Goal: Task Accomplishment & Management: Complete application form

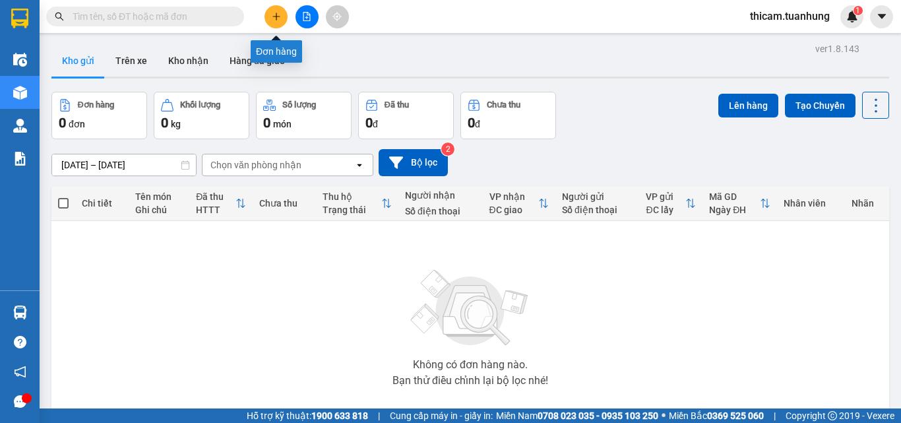
click at [270, 22] on button at bounding box center [275, 16] width 23 height 23
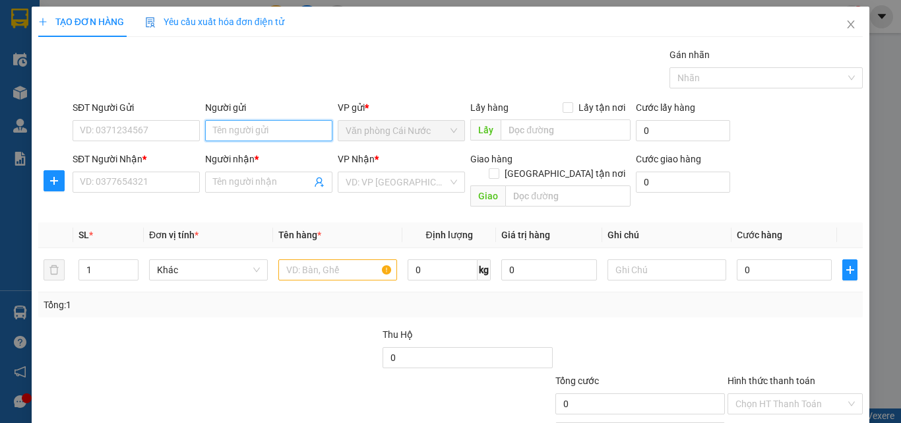
click at [263, 133] on input "Người gửi" at bounding box center [268, 130] width 127 height 21
type input "TRẦN HIẾU VỈNH"
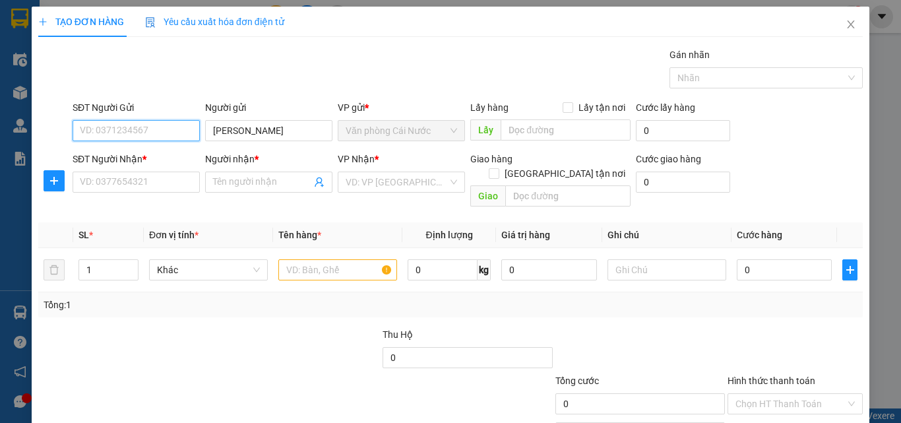
click at [158, 129] on input "SĐT Người Gửi" at bounding box center [136, 130] width 127 height 21
type input "0"
type input "0877940921"
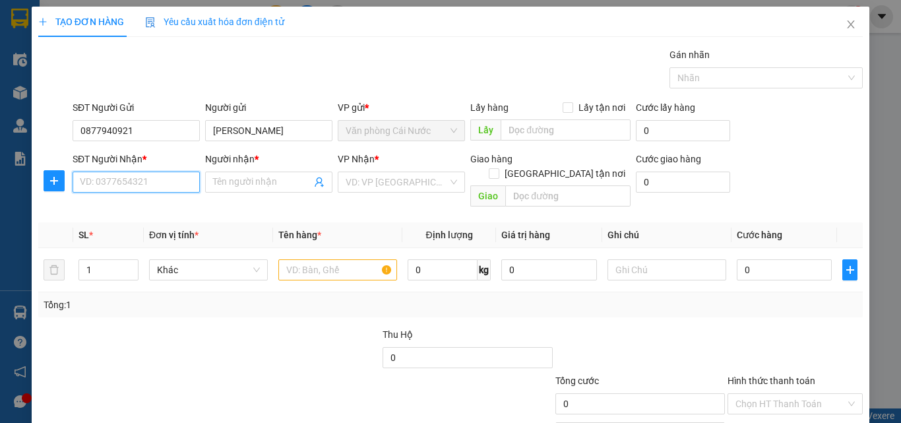
click at [142, 179] on input "SĐT Người Nhận *" at bounding box center [136, 181] width 127 height 21
type input "0877940921"
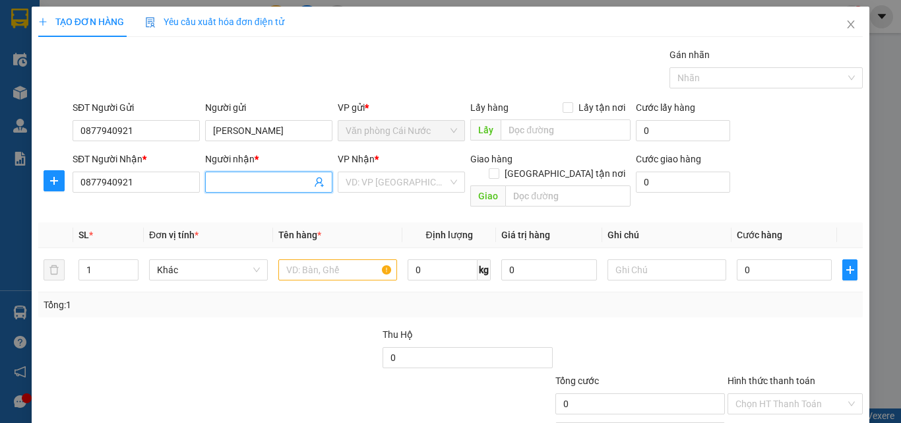
click at [247, 186] on input "Người nhận *" at bounding box center [262, 182] width 98 height 15
type input "TRẦN HIẾU VỈNH"
click at [395, 185] on input "search" at bounding box center [396, 182] width 102 height 20
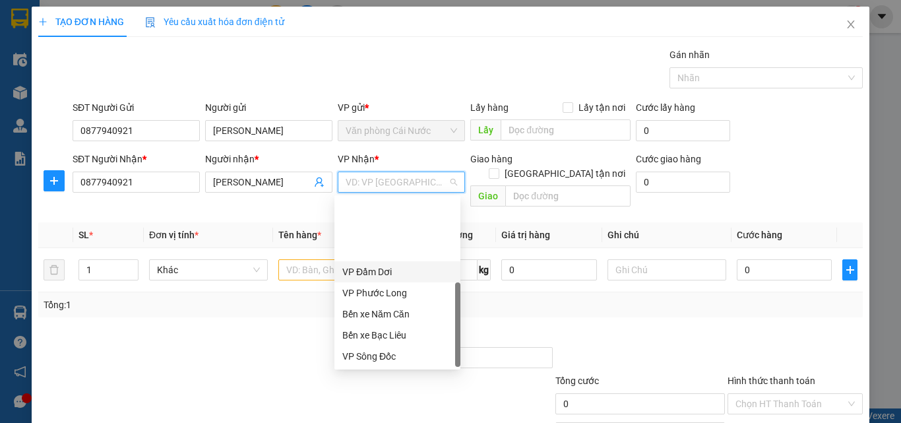
scroll to position [84, 0]
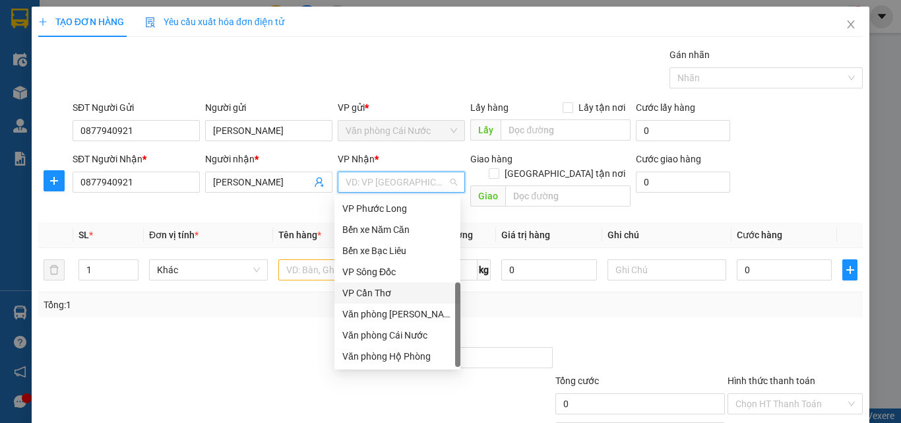
click at [376, 293] on div "VP Cần Thơ" at bounding box center [397, 292] width 110 height 15
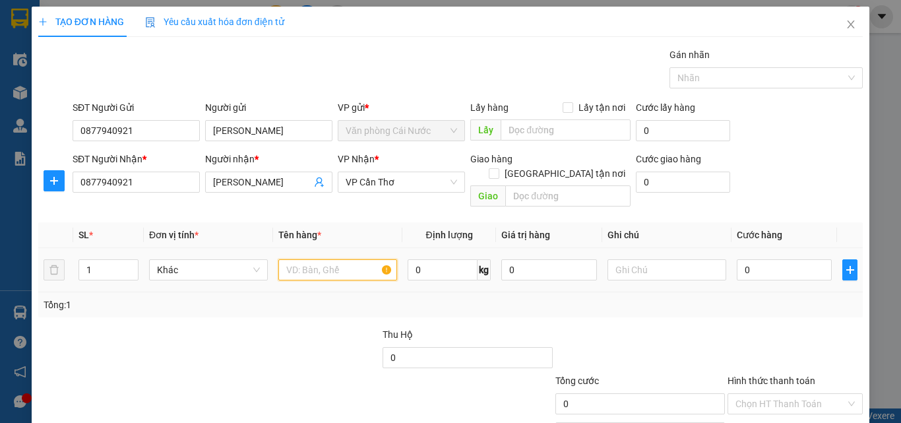
click at [353, 259] on input "text" at bounding box center [337, 269] width 119 height 21
type input "1 XE 69AE 011.32"
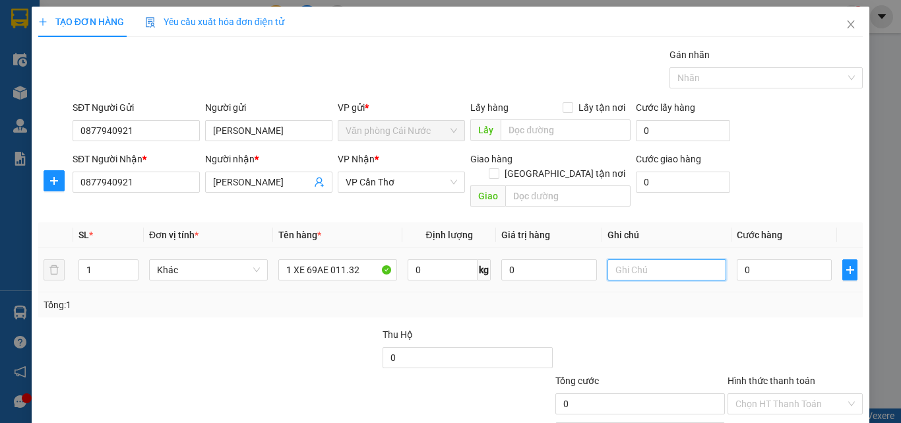
click at [655, 259] on input "text" at bounding box center [666, 269] width 119 height 21
type input "KIHACHS THEO XE"
click at [796, 259] on input "0" at bounding box center [783, 269] width 95 height 21
type input "3"
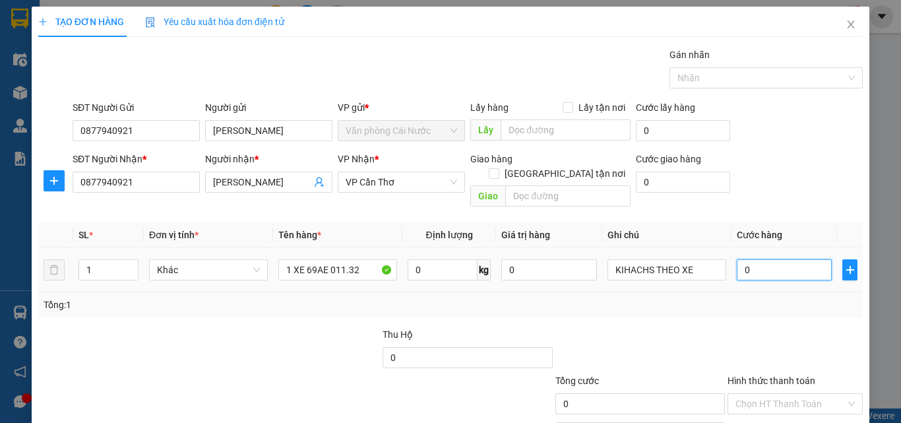
type input "3"
type input "30"
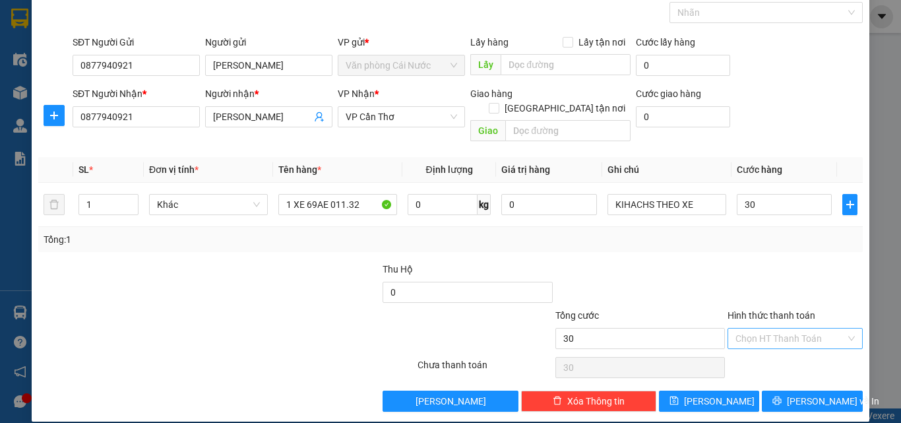
type input "30.000"
click at [774, 328] on input "Hình thức thanh toán" at bounding box center [790, 338] width 110 height 20
click at [762, 353] on div "Tại văn phòng" at bounding box center [787, 350] width 118 height 15
type input "0"
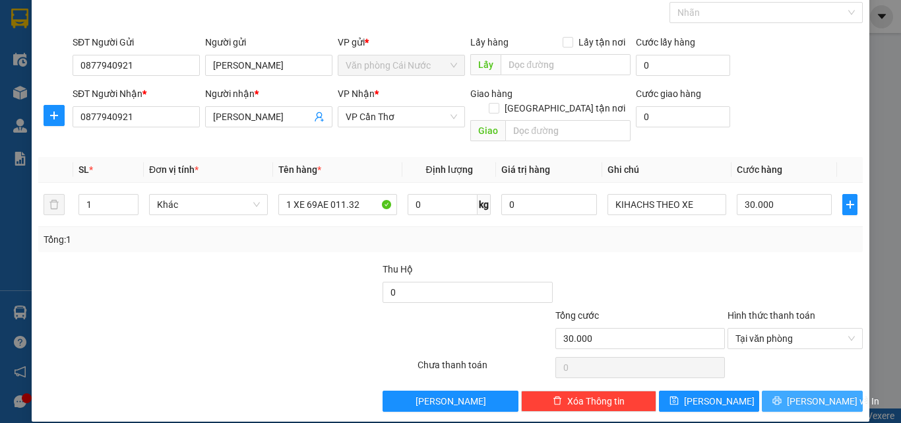
click at [762, 390] on button "Lưu và In" at bounding box center [812, 400] width 101 height 21
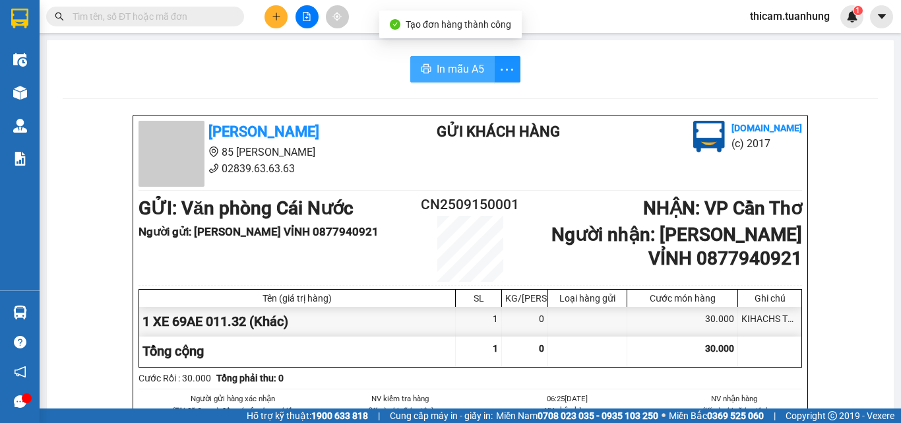
click at [464, 69] on span "In mẫu A5" at bounding box center [459, 69] width 47 height 16
